Goal: Information Seeking & Learning: Learn about a topic

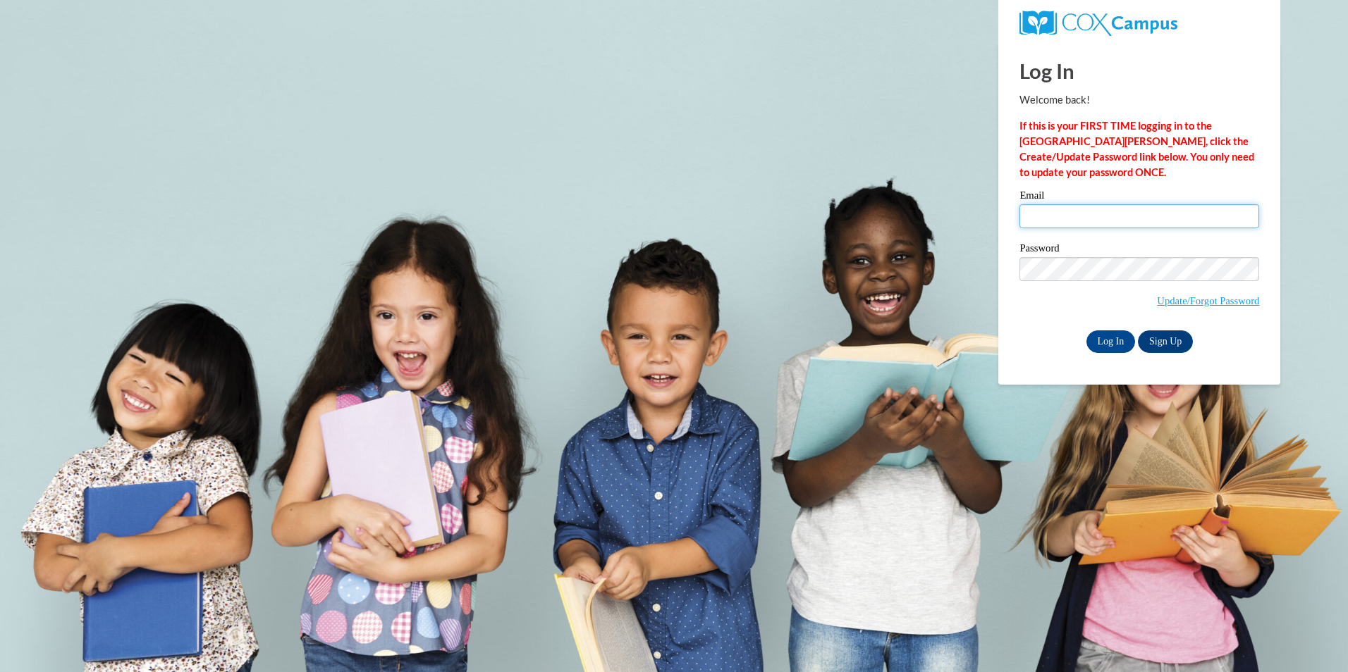
click at [1070, 219] on input "Email" at bounding box center [1139, 216] width 240 height 24
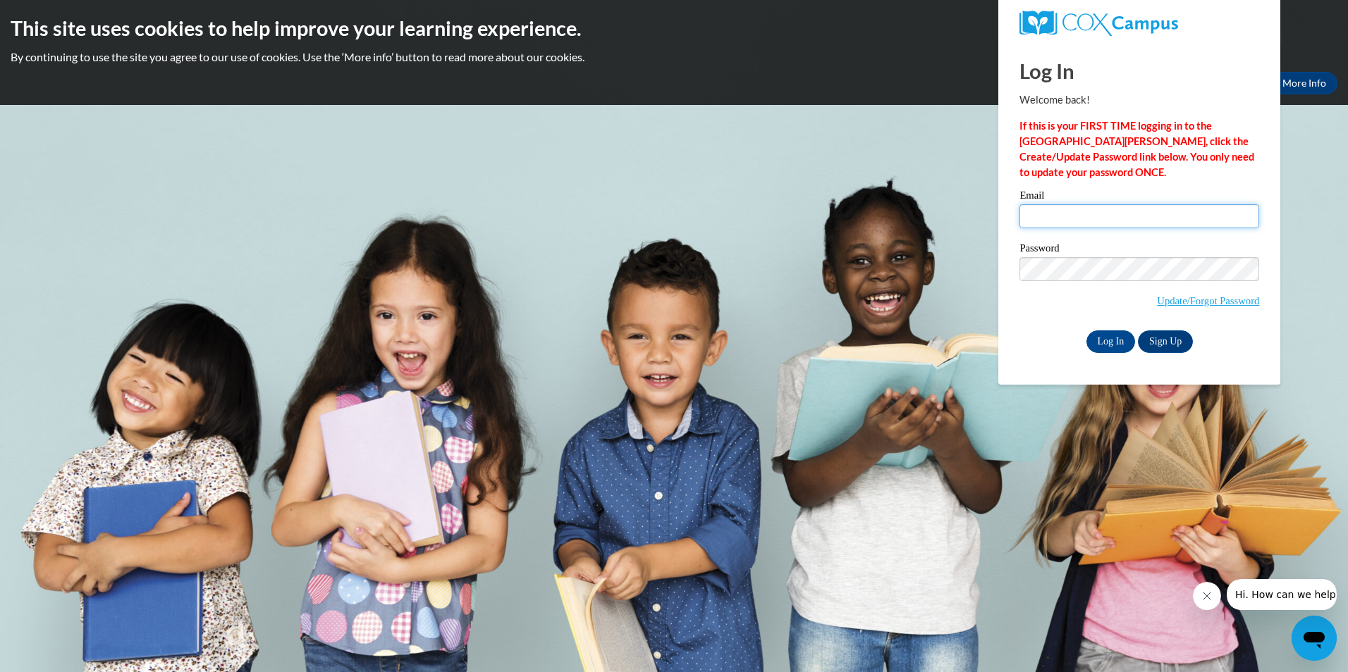
click at [1033, 215] on input "Email" at bounding box center [1139, 216] width 240 height 24
click at [1062, 219] on input "vb" at bounding box center [1139, 216] width 240 height 24
type input "vbldklc@gmail.com"
click at [1017, 319] on div "Please enter your email! Please enter your password! Email vbldklc@gmail.com Pa…" at bounding box center [1139, 271] width 261 height 162
click at [1112, 343] on input "Log In" at bounding box center [1110, 342] width 49 height 23
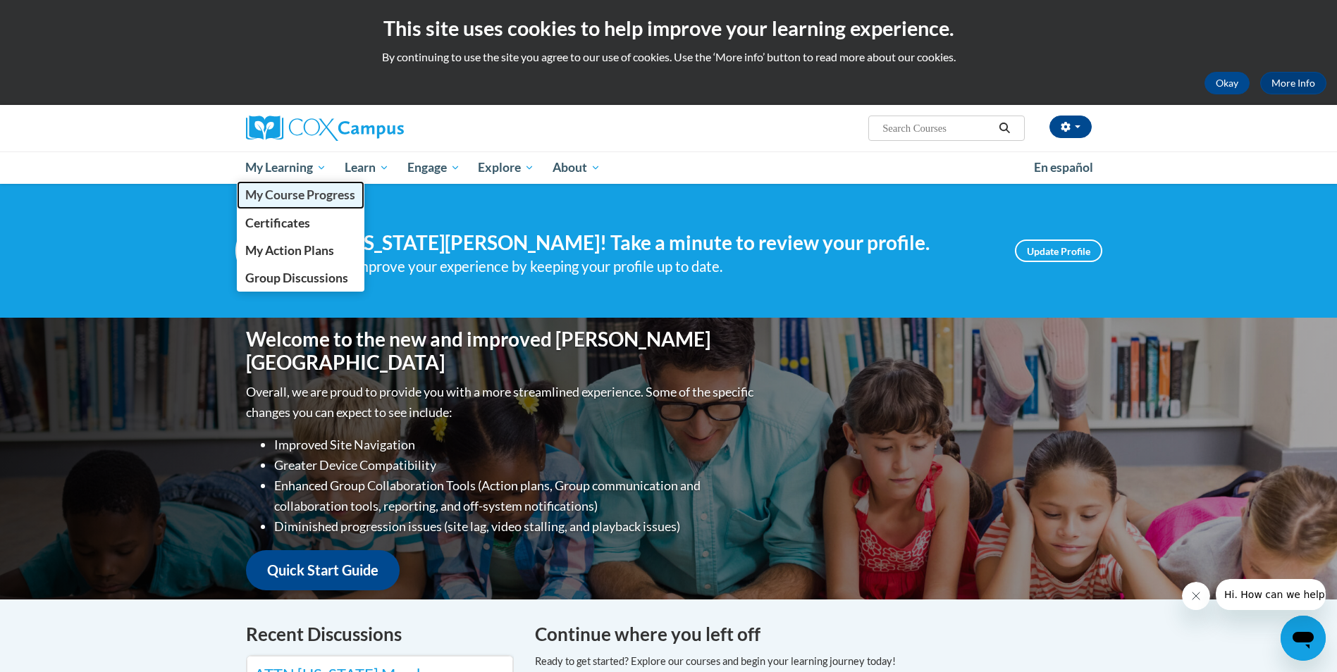
click at [276, 195] on span "My Course Progress" at bounding box center [300, 195] width 110 height 15
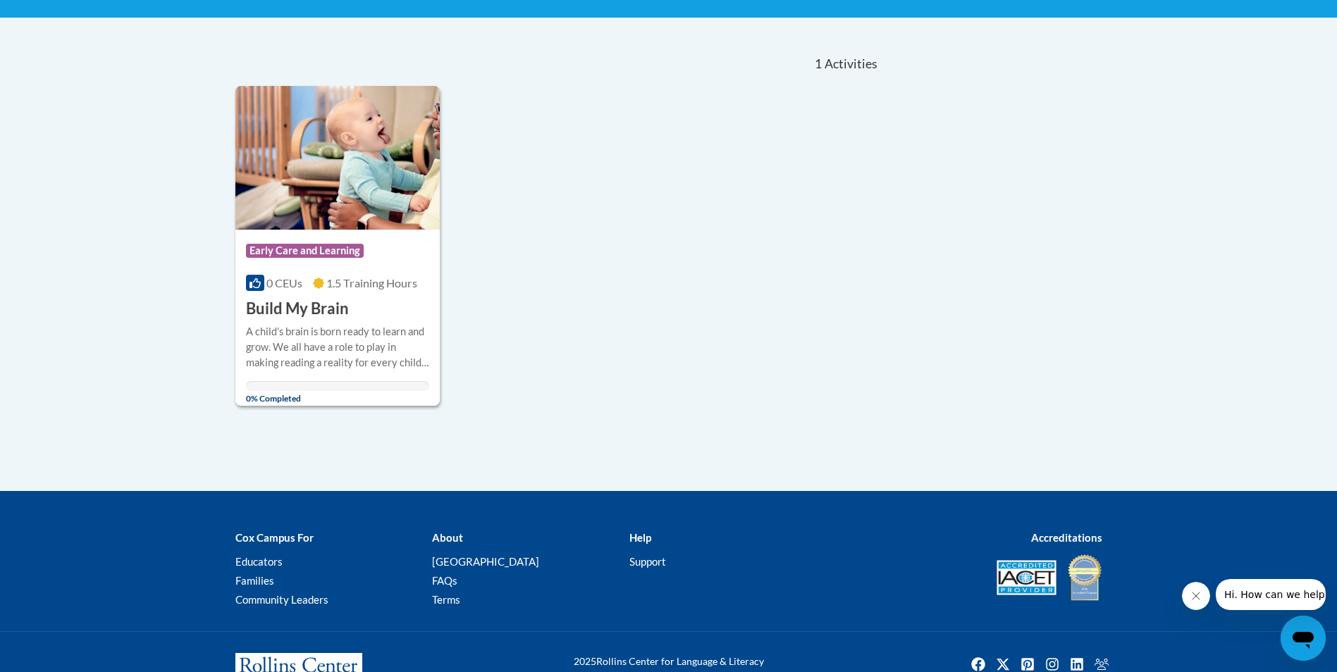
scroll to position [282, 0]
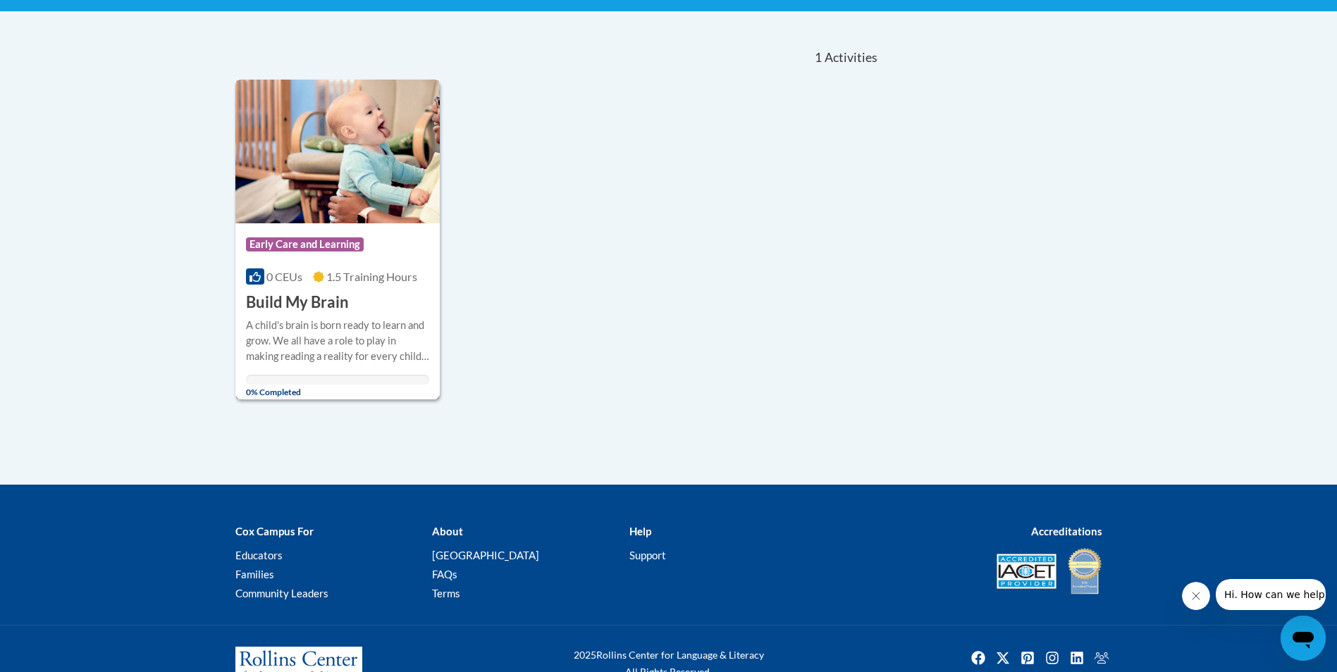
click at [330, 202] on img at bounding box center [337, 152] width 205 height 144
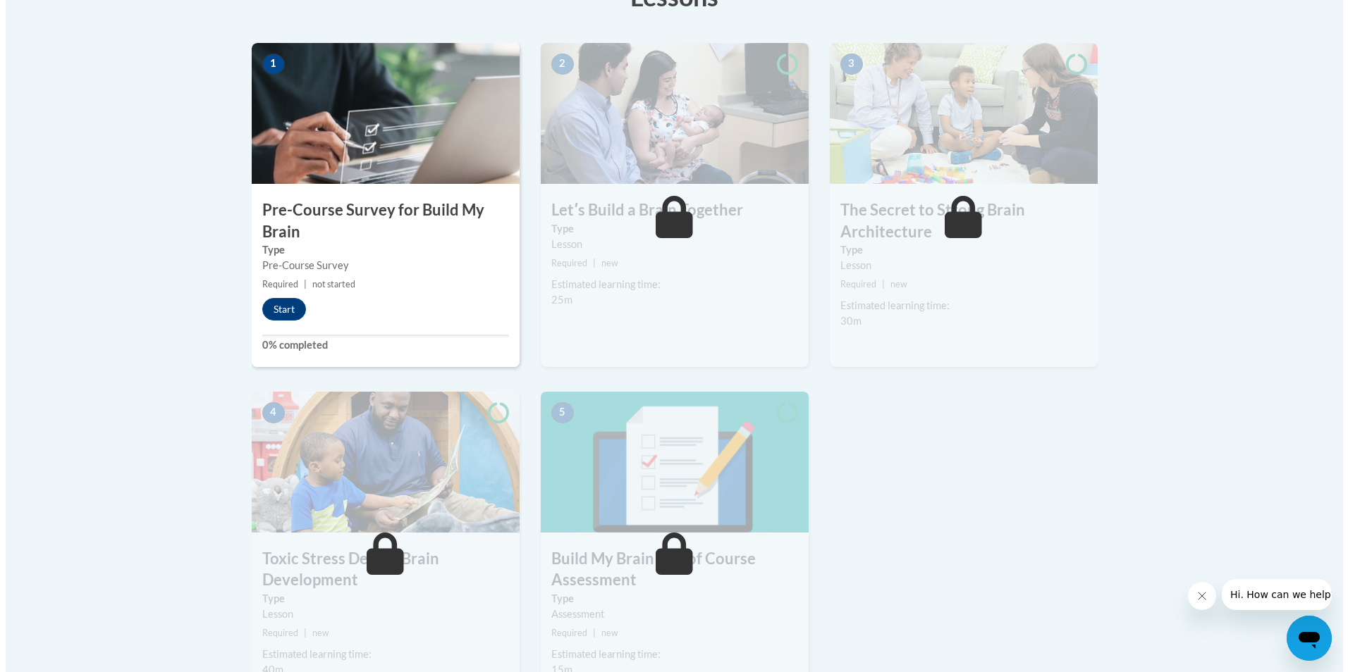
scroll to position [423, 0]
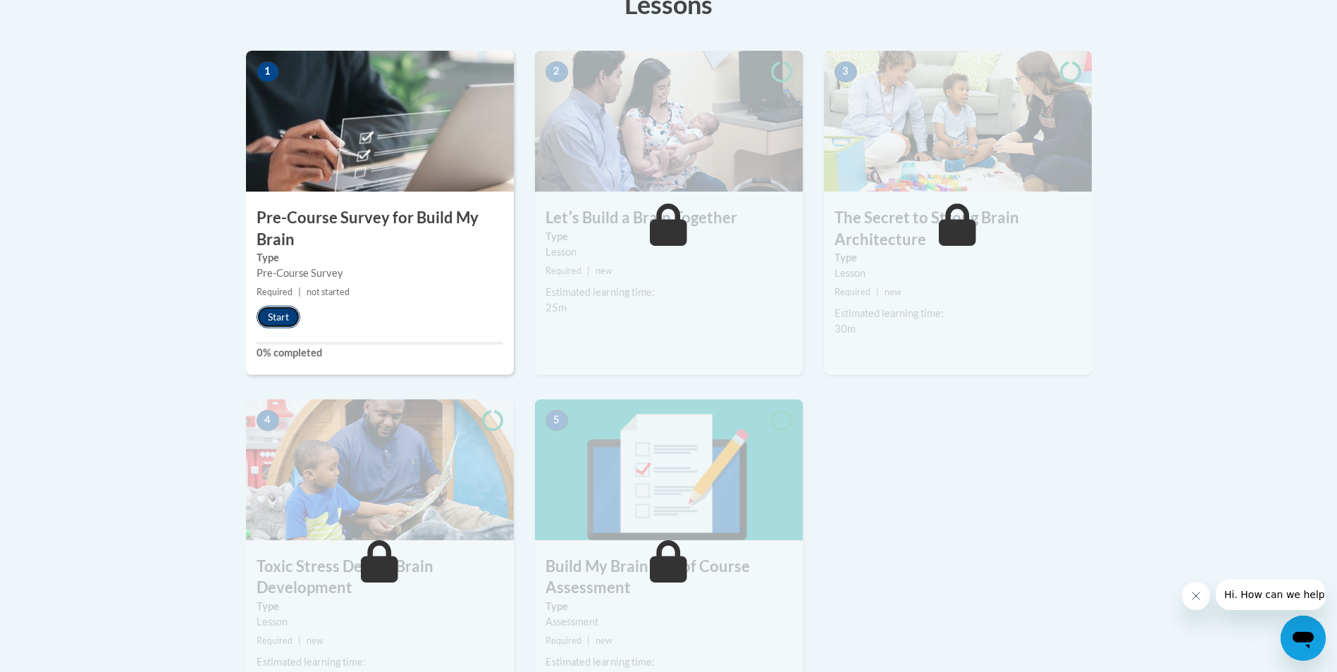
click at [283, 316] on button "Start" at bounding box center [279, 317] width 44 height 23
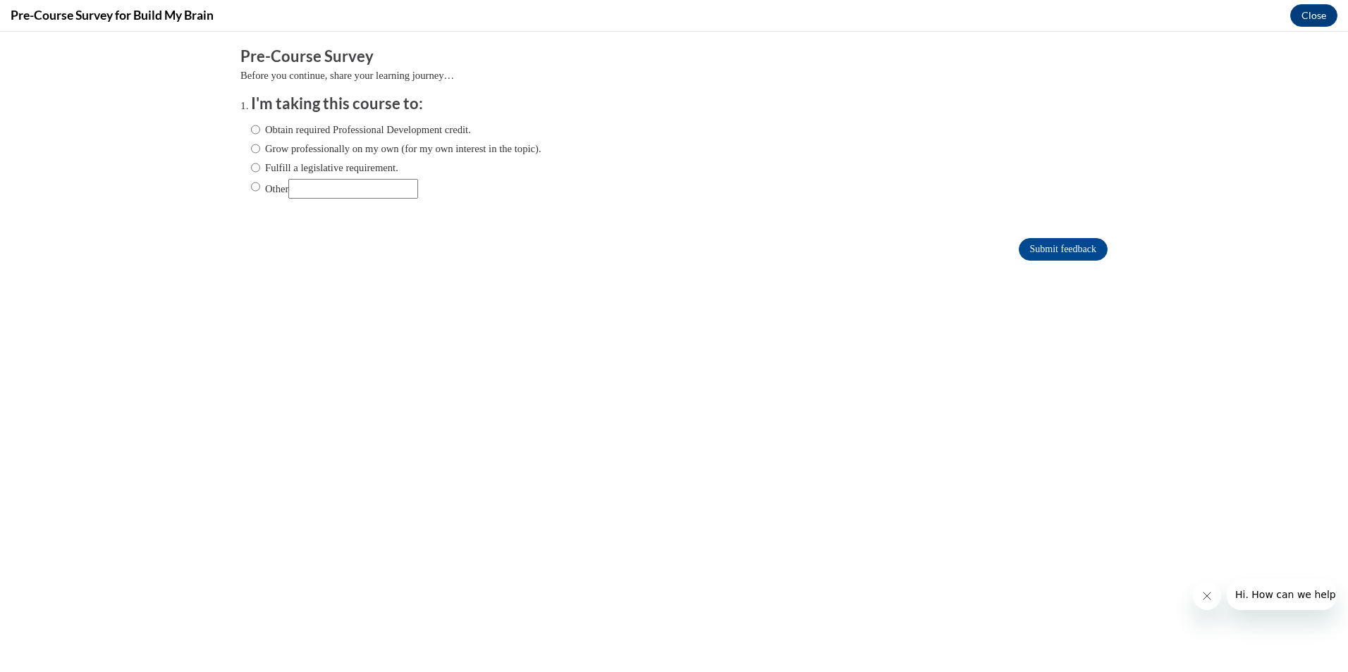
scroll to position [0, 0]
click at [251, 149] on input "Grow professionally on my own (for my own interest in the topic)." at bounding box center [255, 149] width 9 height 16
radio input "true"
click at [251, 130] on input "Obtain required Professional Development credit." at bounding box center [255, 130] width 9 height 16
radio input "true"
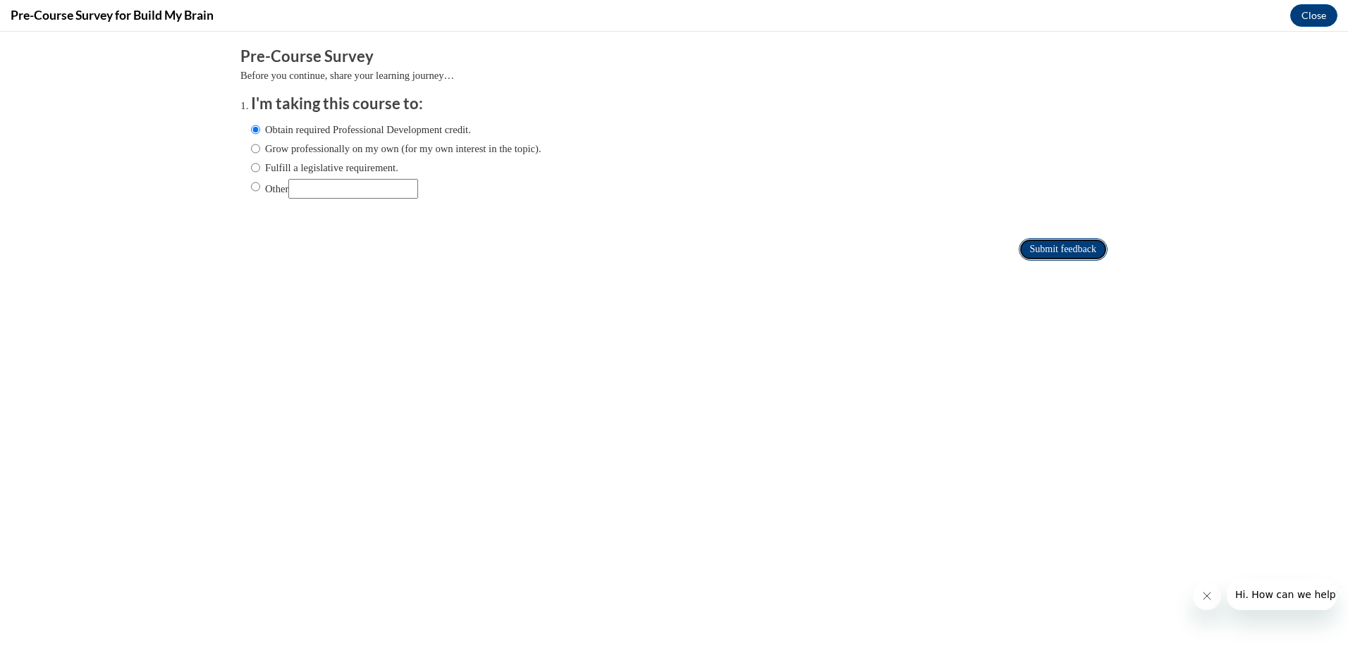
click at [1041, 252] on input "Submit feedback" at bounding box center [1063, 249] width 89 height 23
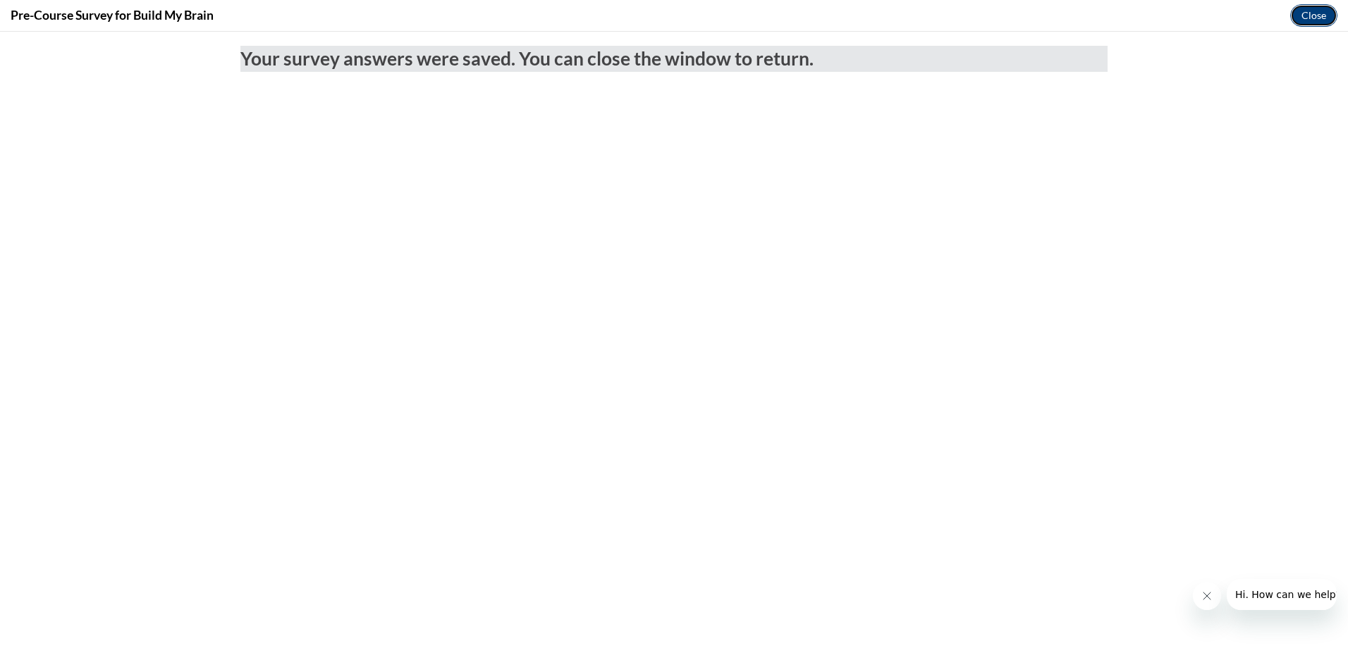
click at [1317, 18] on button "Close" at bounding box center [1313, 15] width 47 height 23
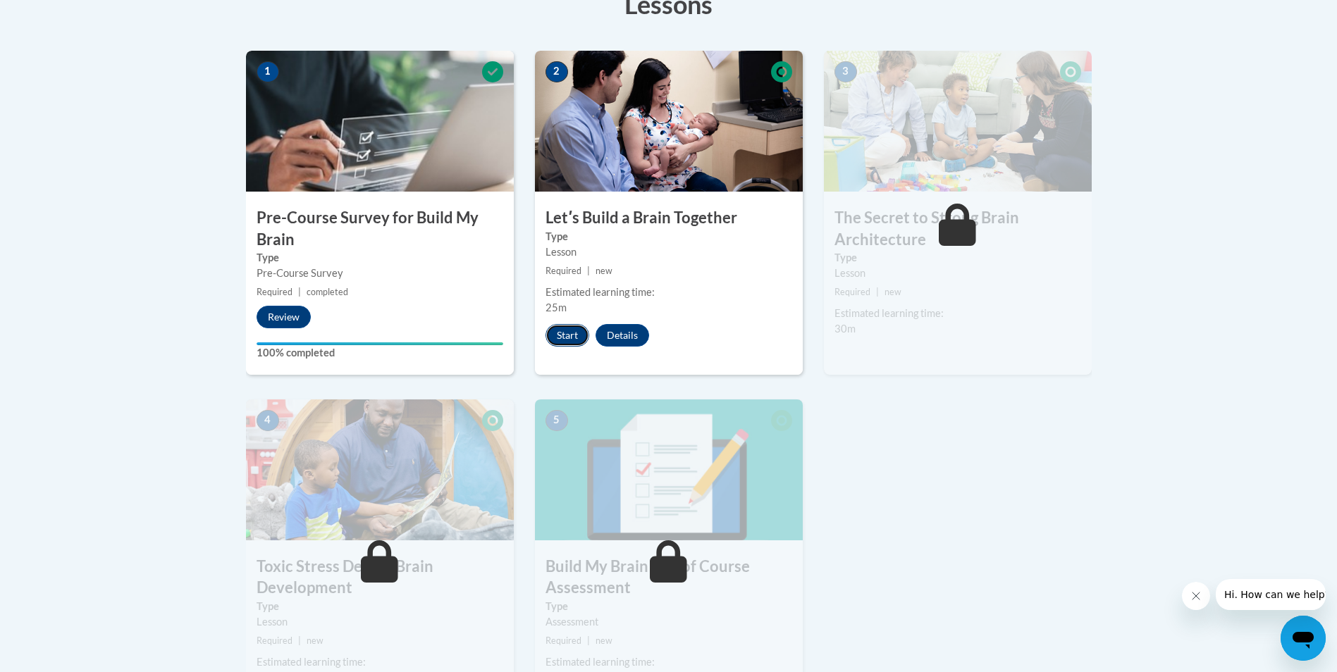
click at [567, 337] on button "Start" at bounding box center [568, 335] width 44 height 23
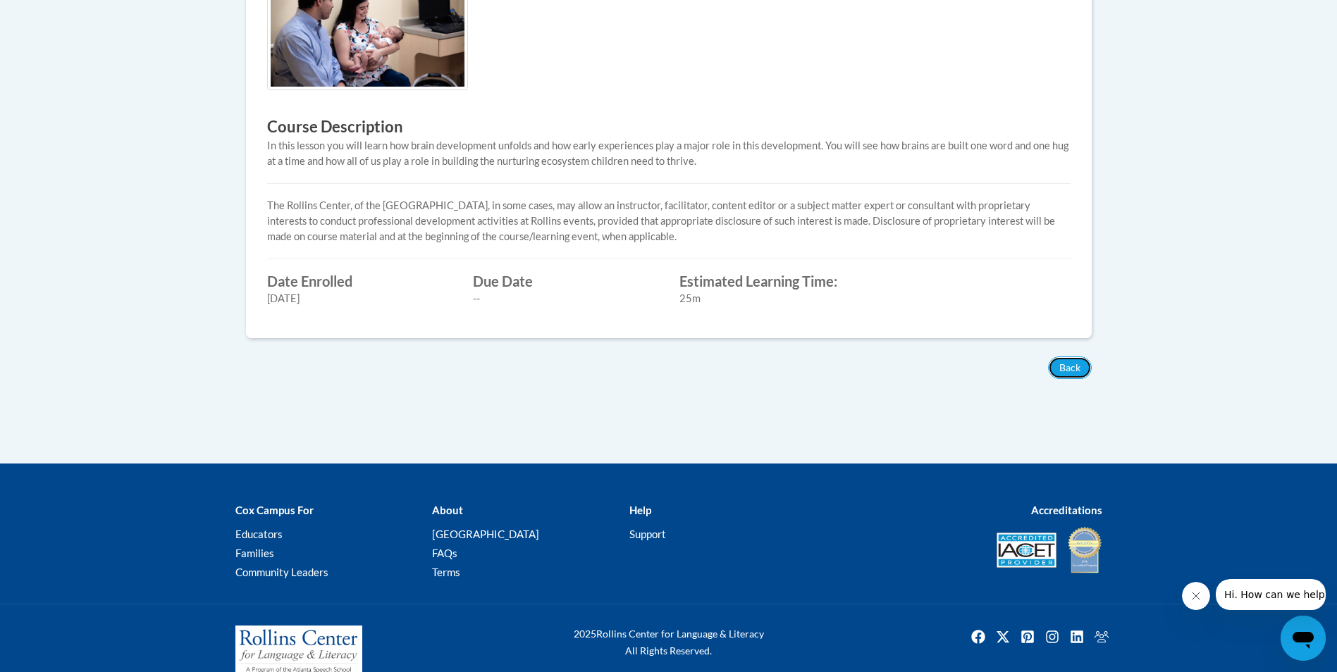
click at [1080, 369] on button "Back" at bounding box center [1070, 368] width 44 height 23
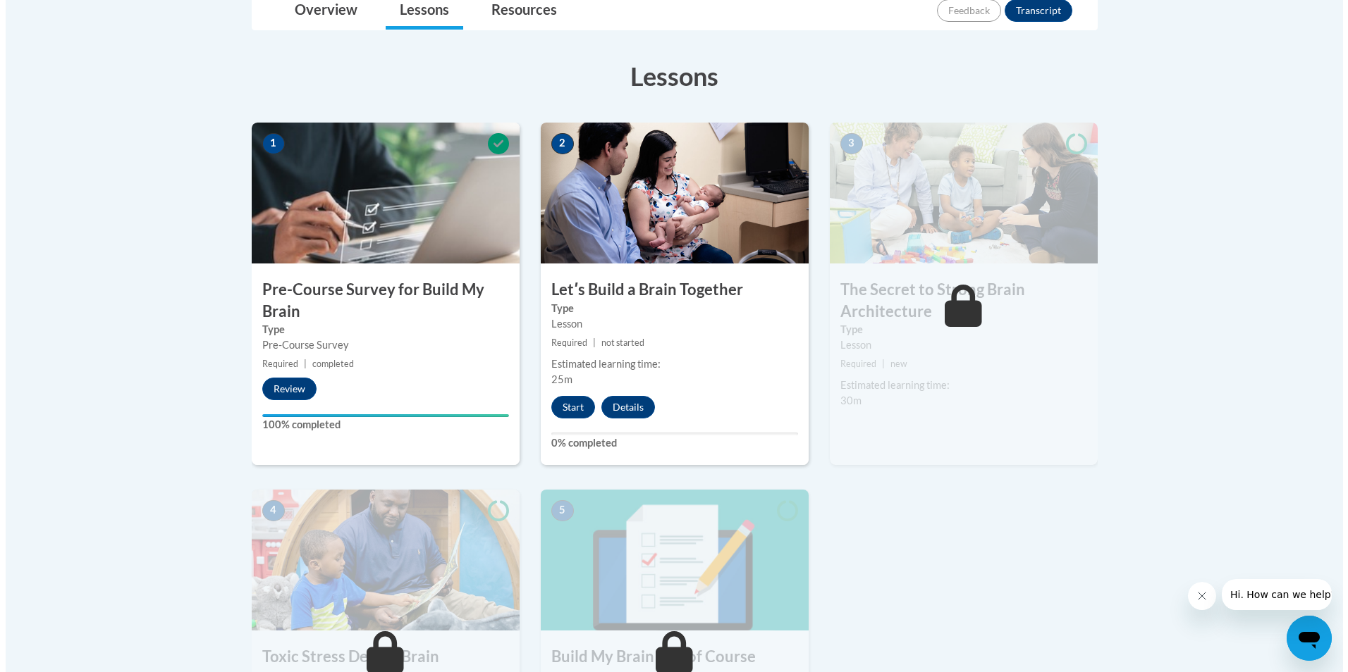
scroll to position [352, 0]
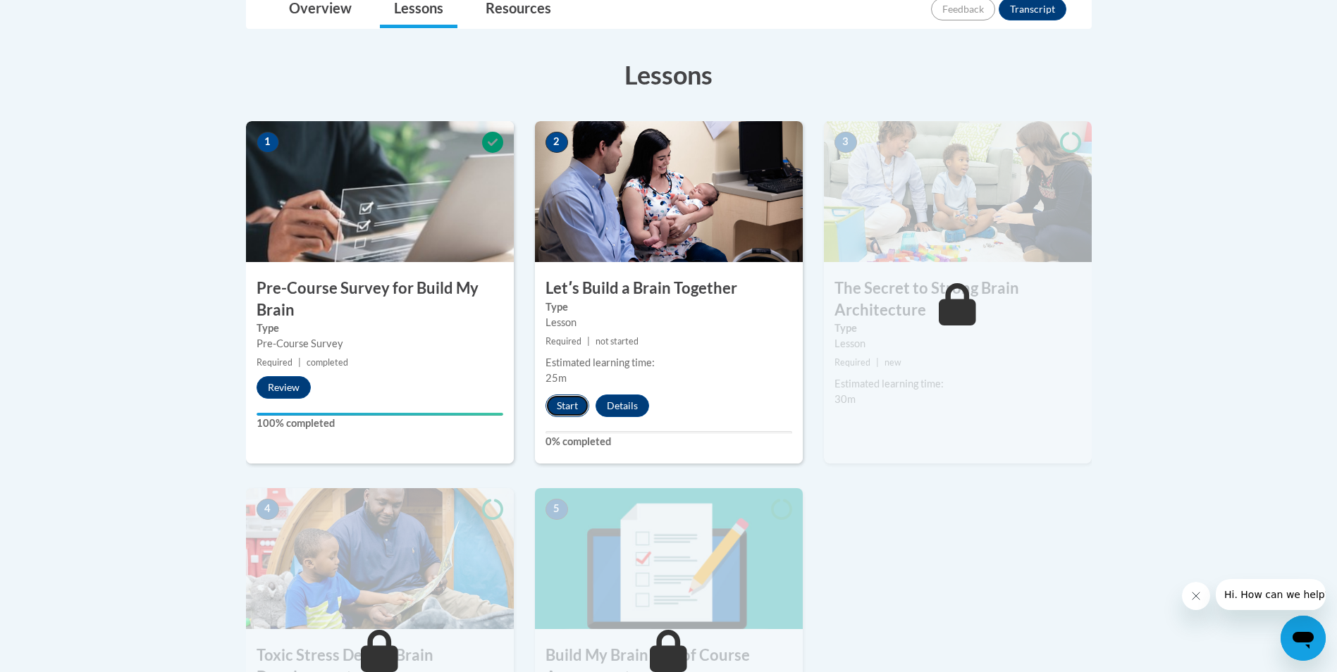
click at [560, 407] on button "Start" at bounding box center [568, 406] width 44 height 23
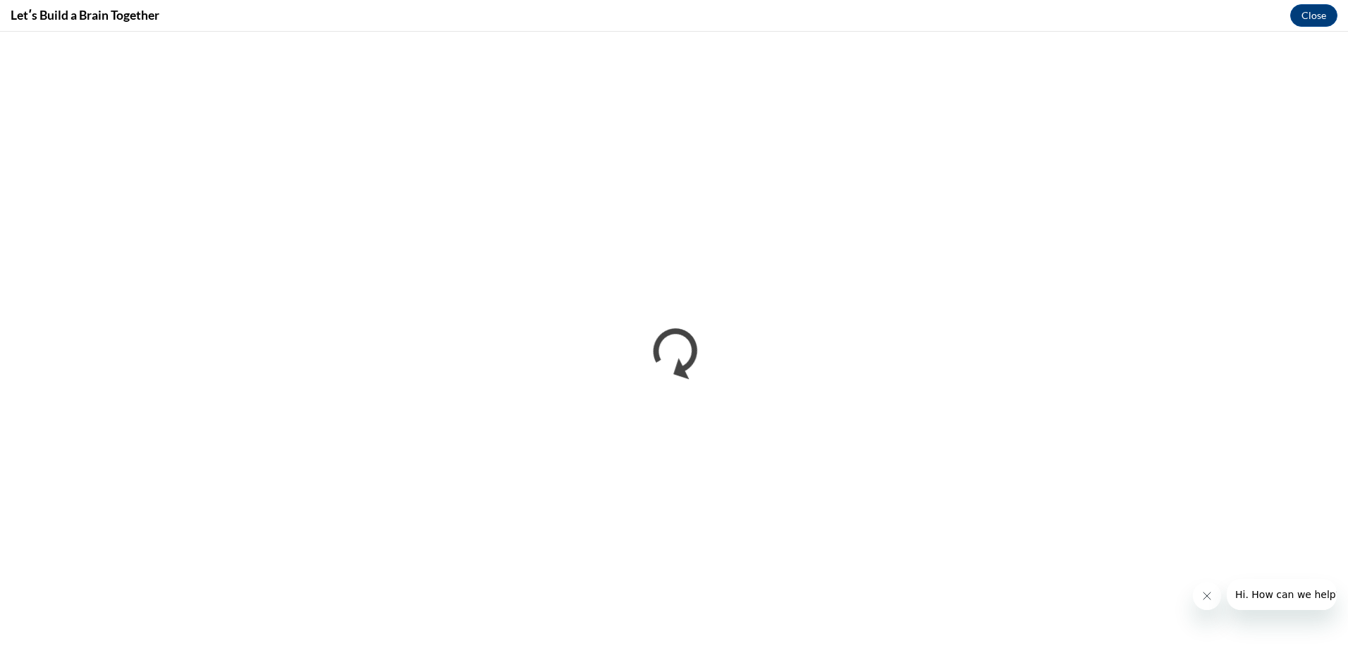
scroll to position [0, 0]
click at [1210, 595] on icon "Close message from company" at bounding box center [1205, 596] width 11 height 11
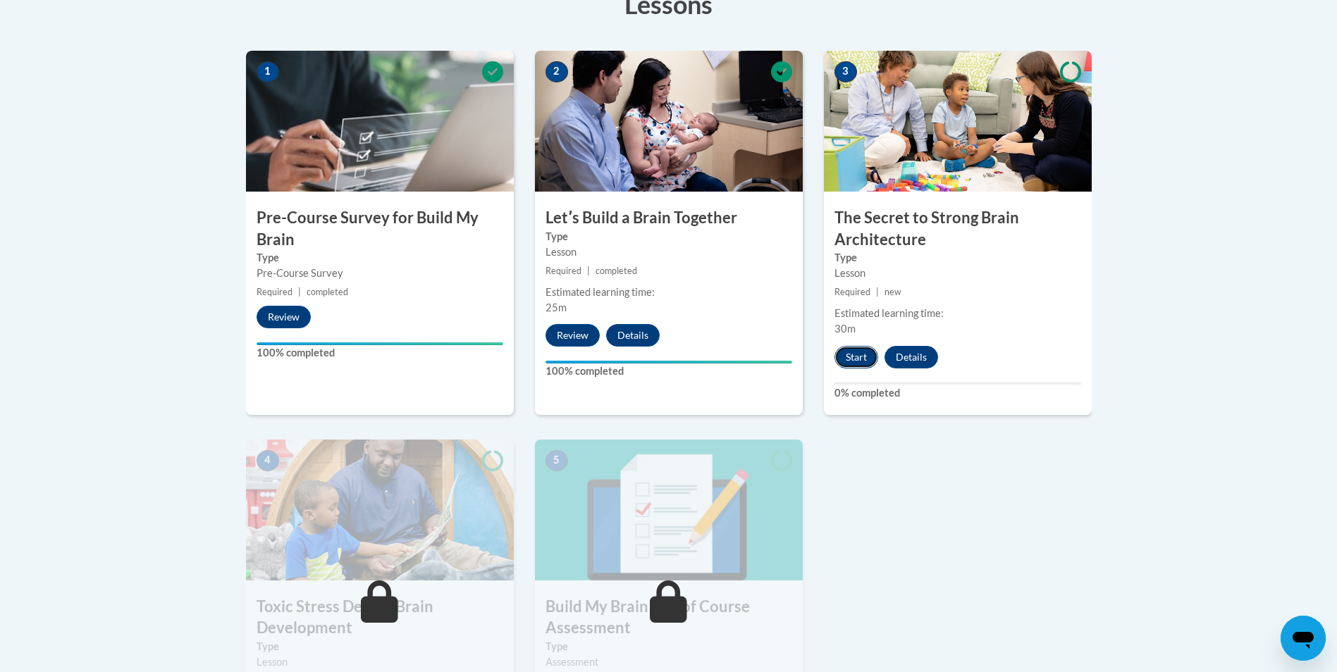
click at [851, 359] on button "Start" at bounding box center [857, 357] width 44 height 23
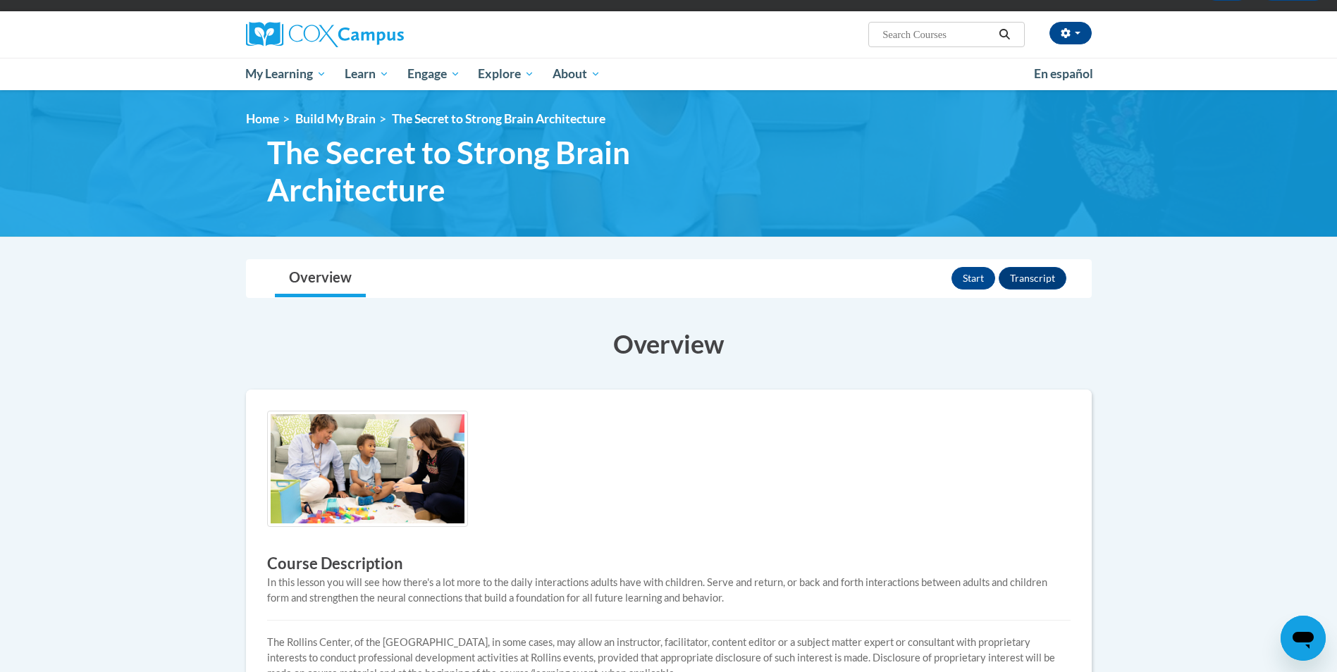
scroll to position [352, 0]
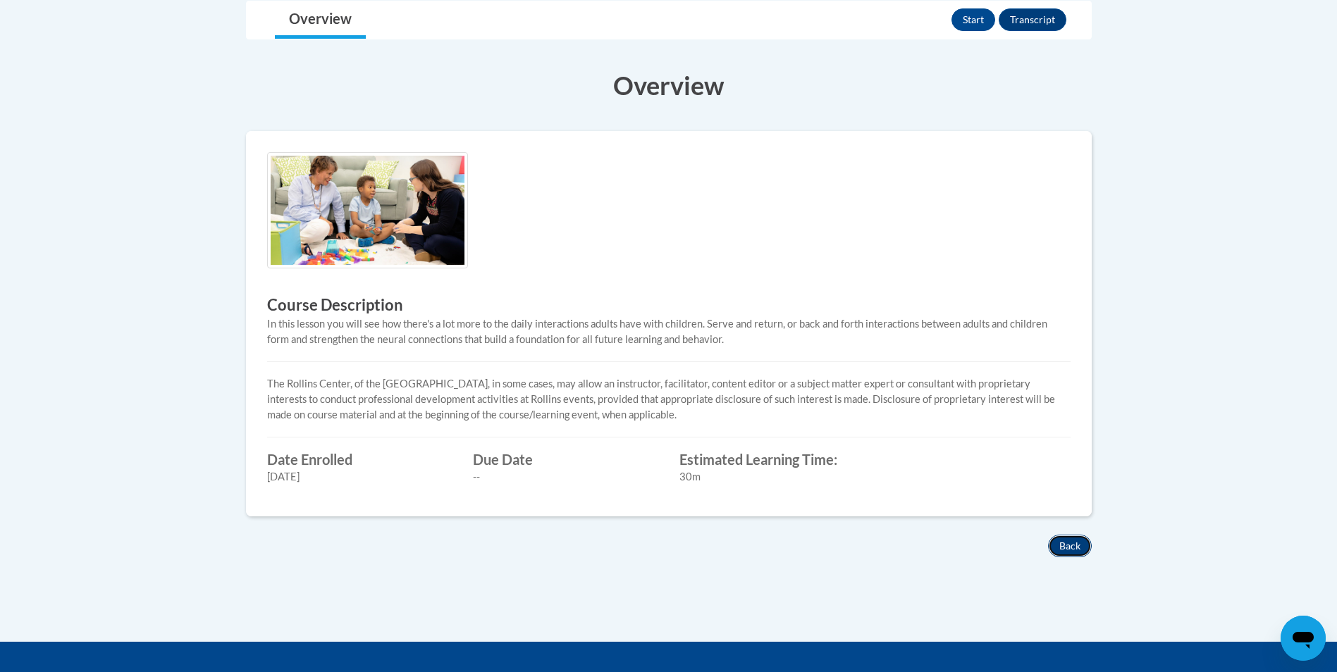
click at [1083, 554] on button "Back" at bounding box center [1070, 546] width 44 height 23
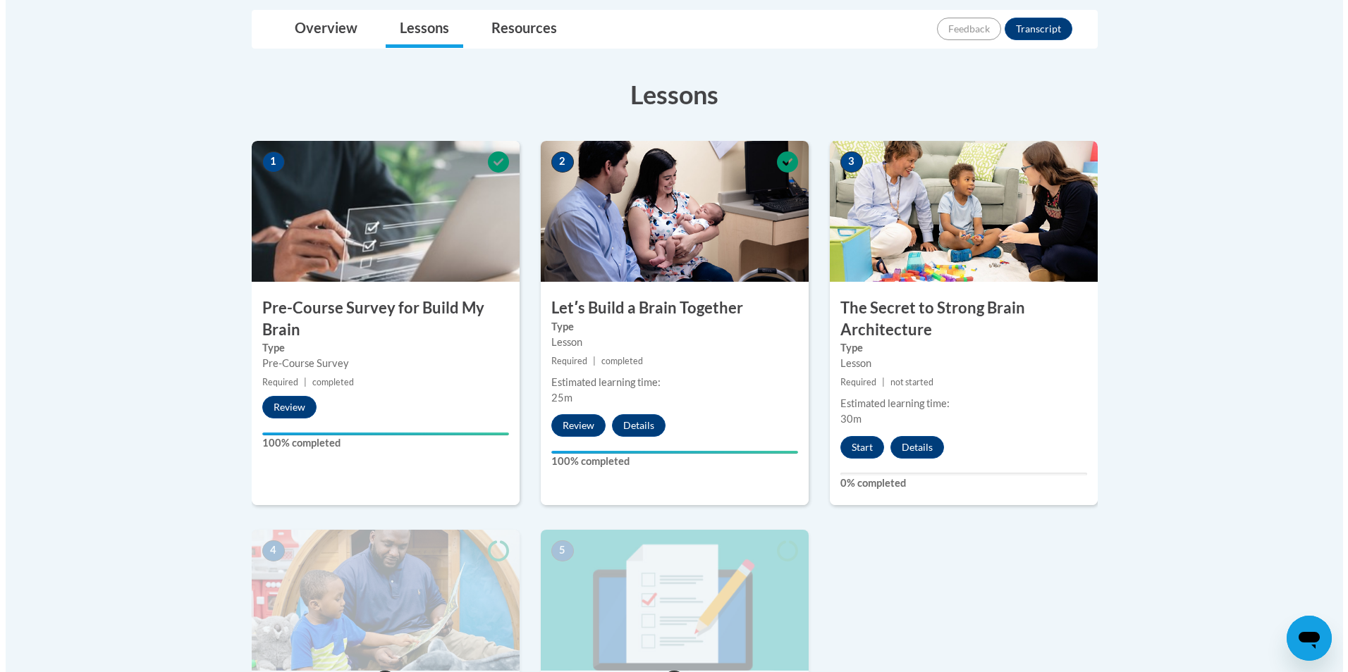
scroll to position [352, 0]
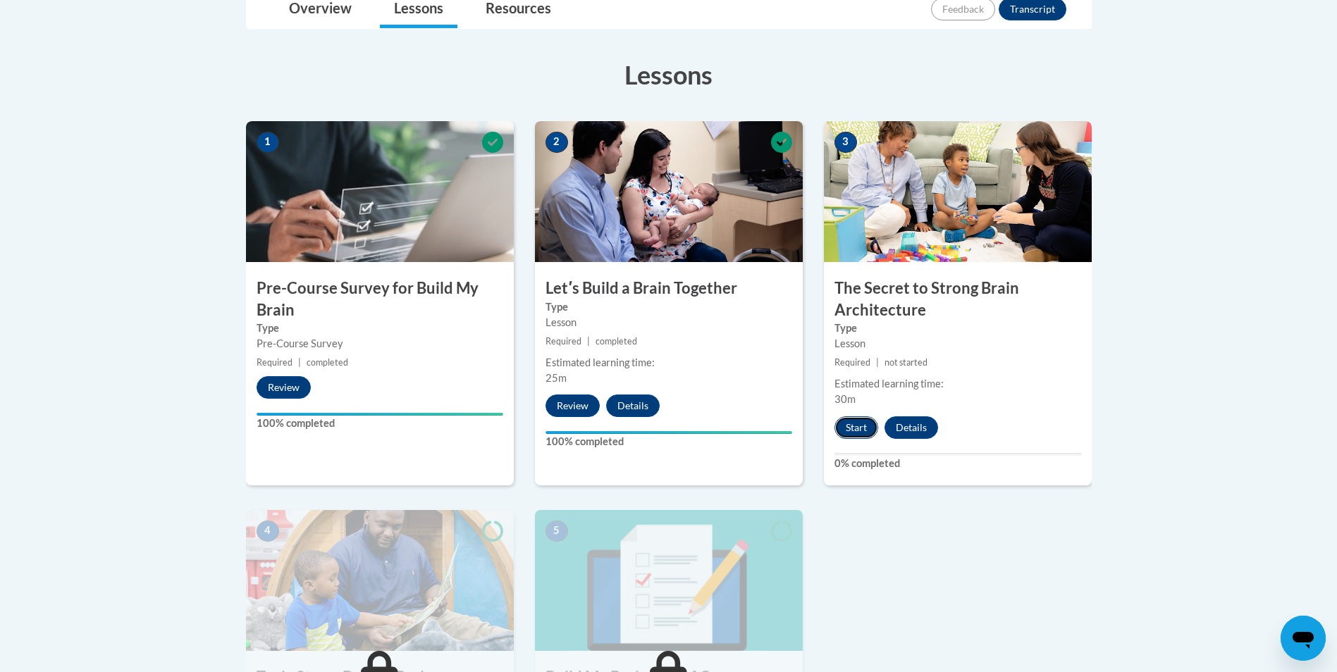
click at [853, 432] on button "Start" at bounding box center [857, 428] width 44 height 23
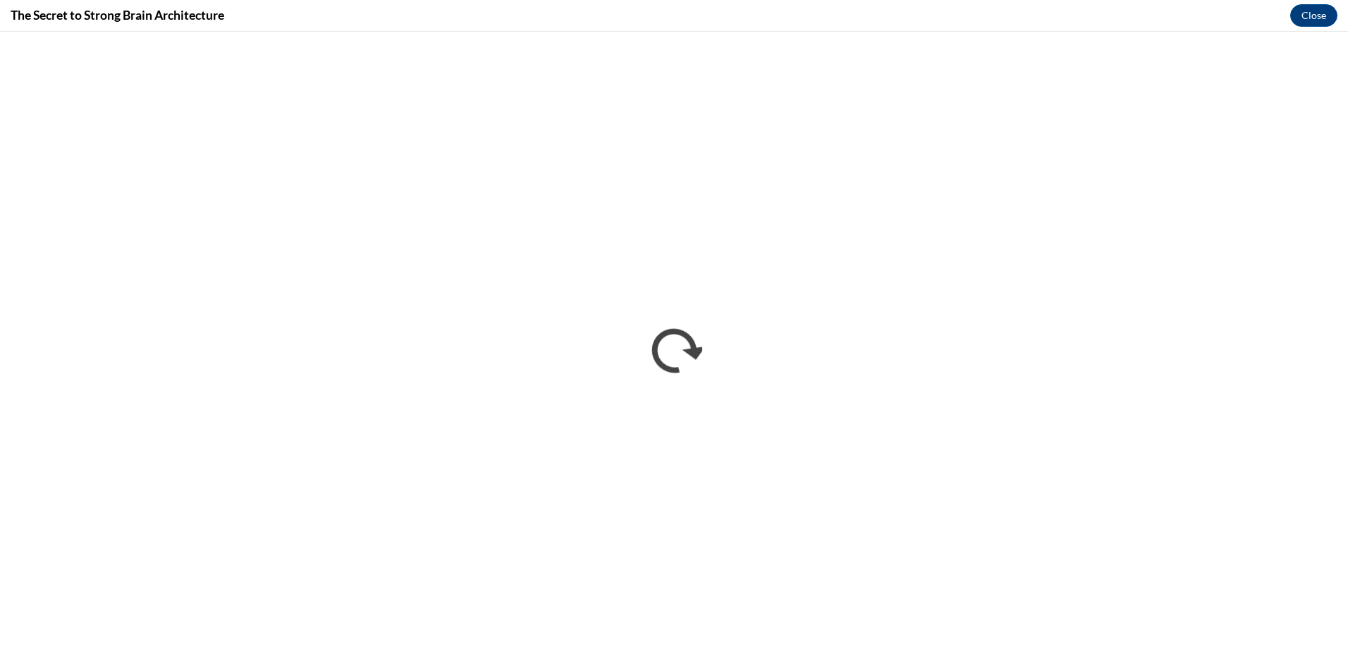
scroll to position [0, 0]
